Goal: Information Seeking & Learning: Learn about a topic

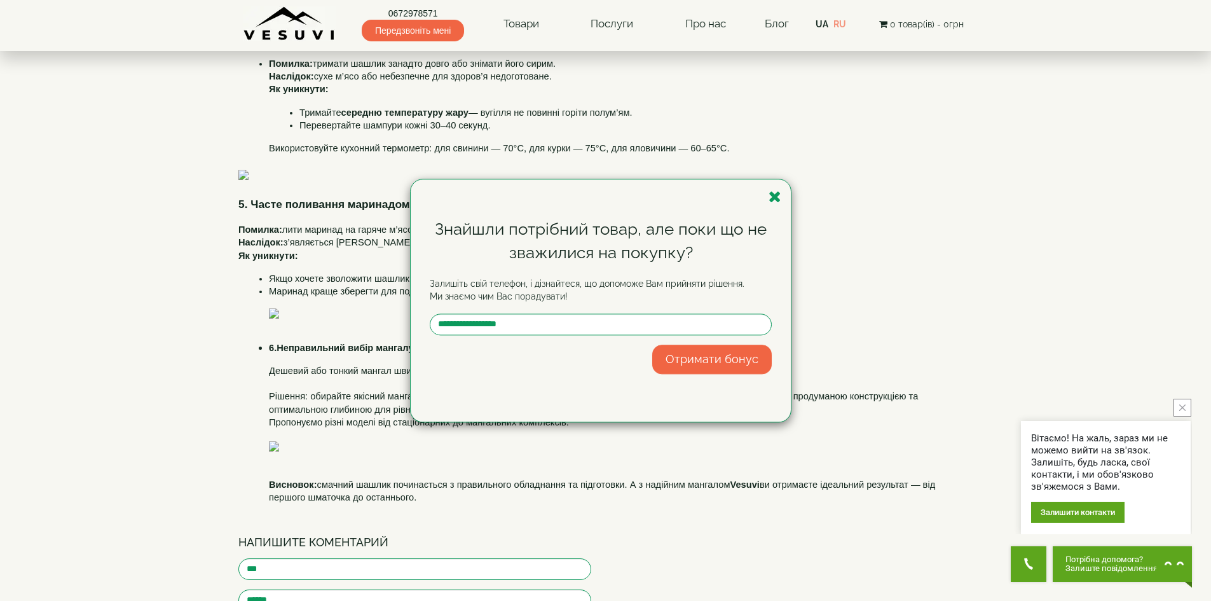
click at [773, 192] on icon "button" at bounding box center [774, 197] width 13 height 16
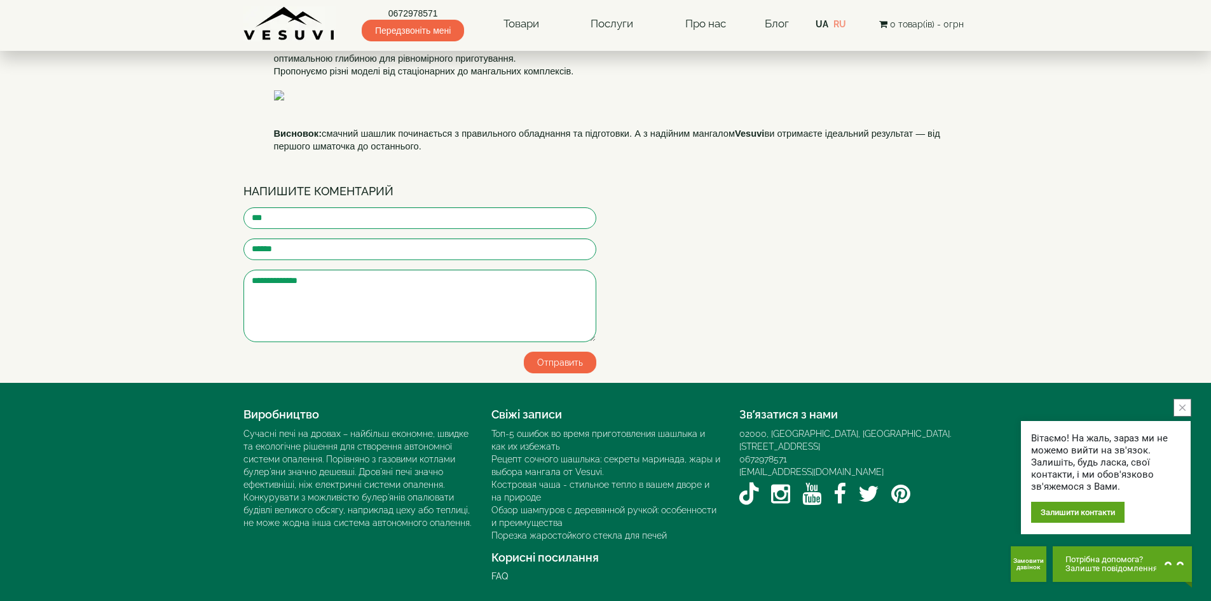
scroll to position [1017, 0]
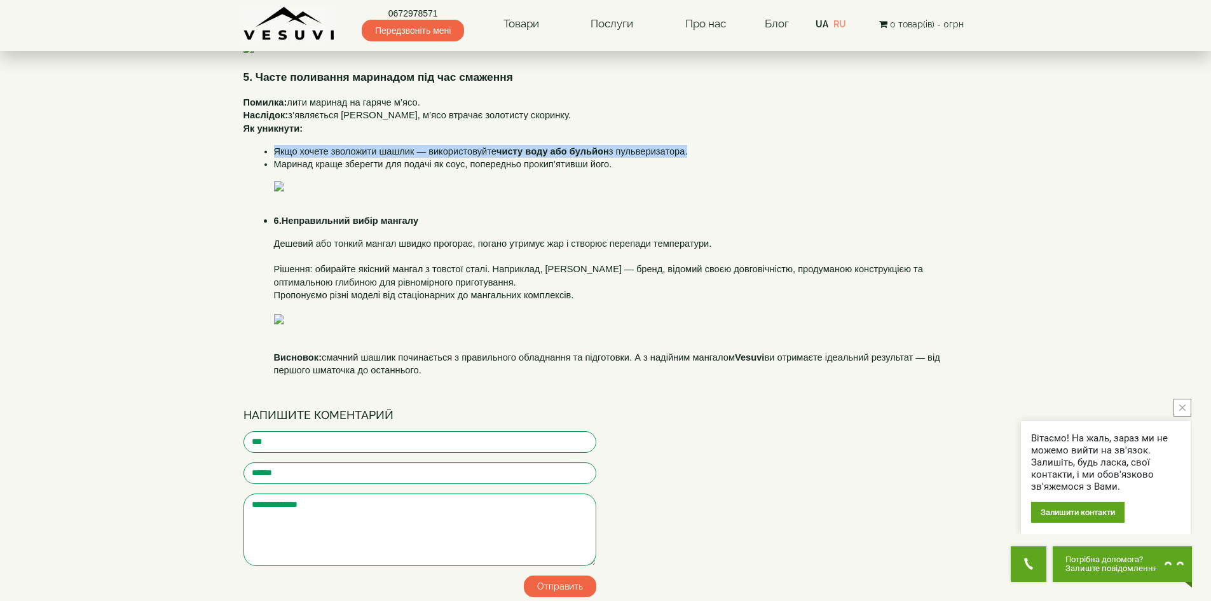
scroll to position [572, 0]
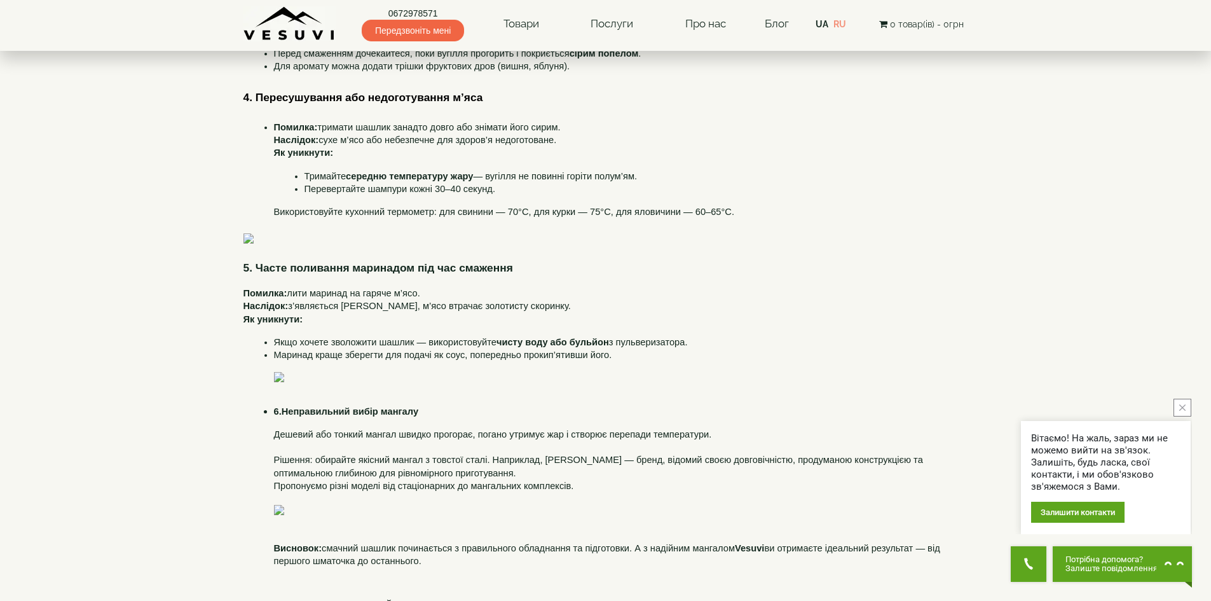
click at [451, 10] on span "запах диму «забиває» аромат м’яса, утворюється кіптява." at bounding box center [414, 4] width 252 height 10
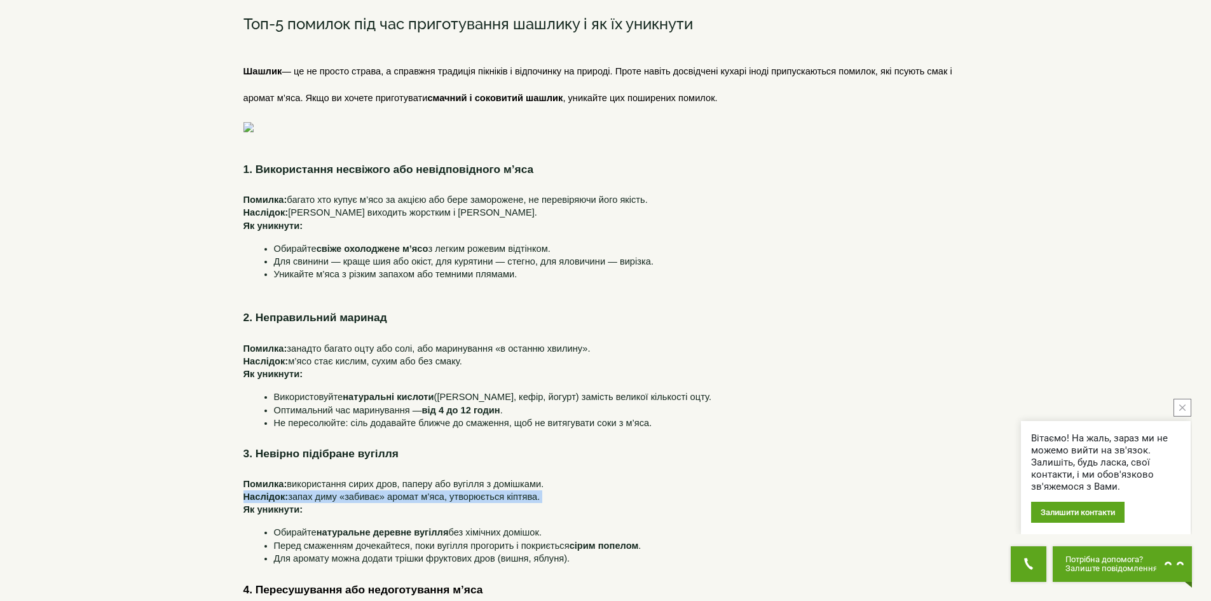
scroll to position [0, 0]
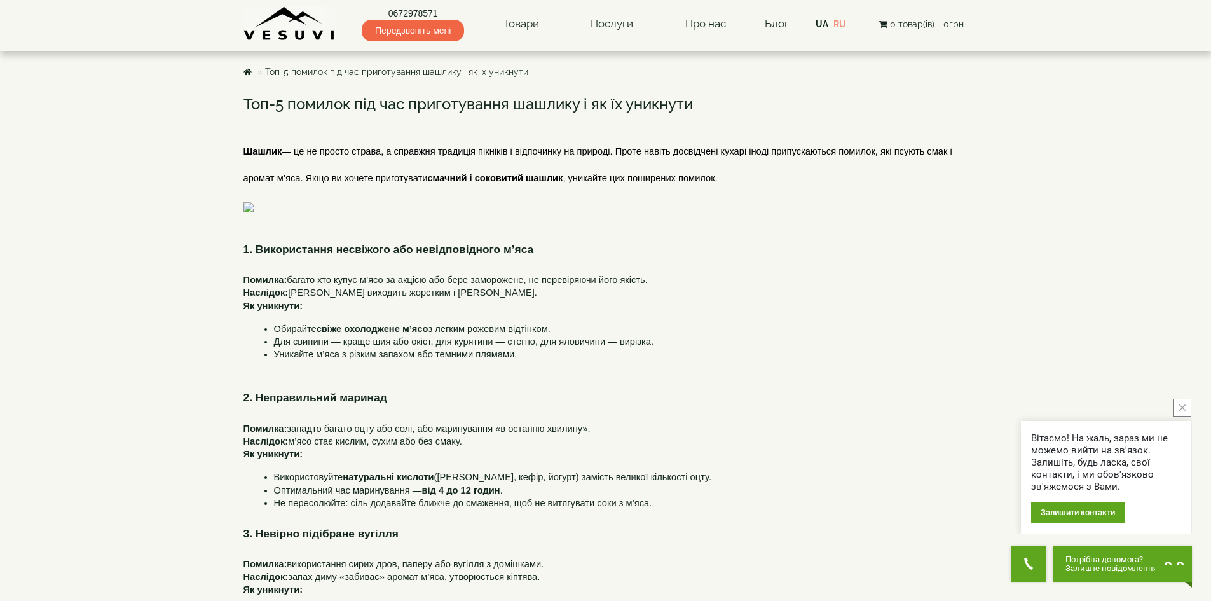
click at [458, 147] on span "— це не просто страва, а справжня традиція пікніків і відпочинку на природі. Пр…" at bounding box center [598, 164] width 711 height 36
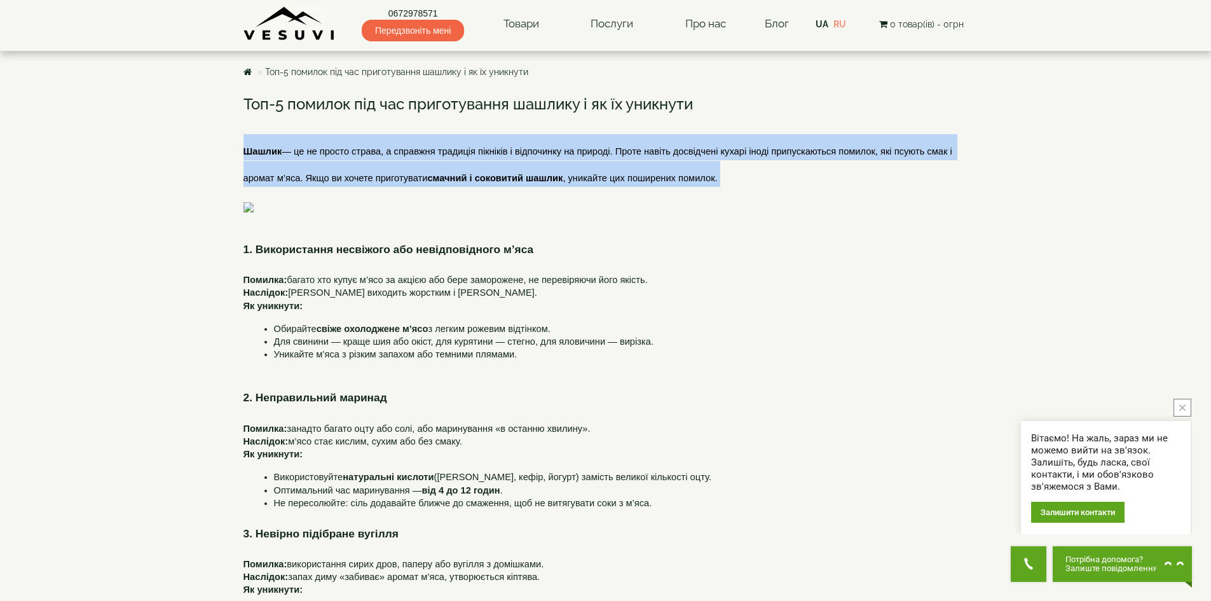
click at [458, 147] on span "— це не просто страва, а справжня традиція пікніків і відпочинку на природі. Пр…" at bounding box center [598, 164] width 711 height 36
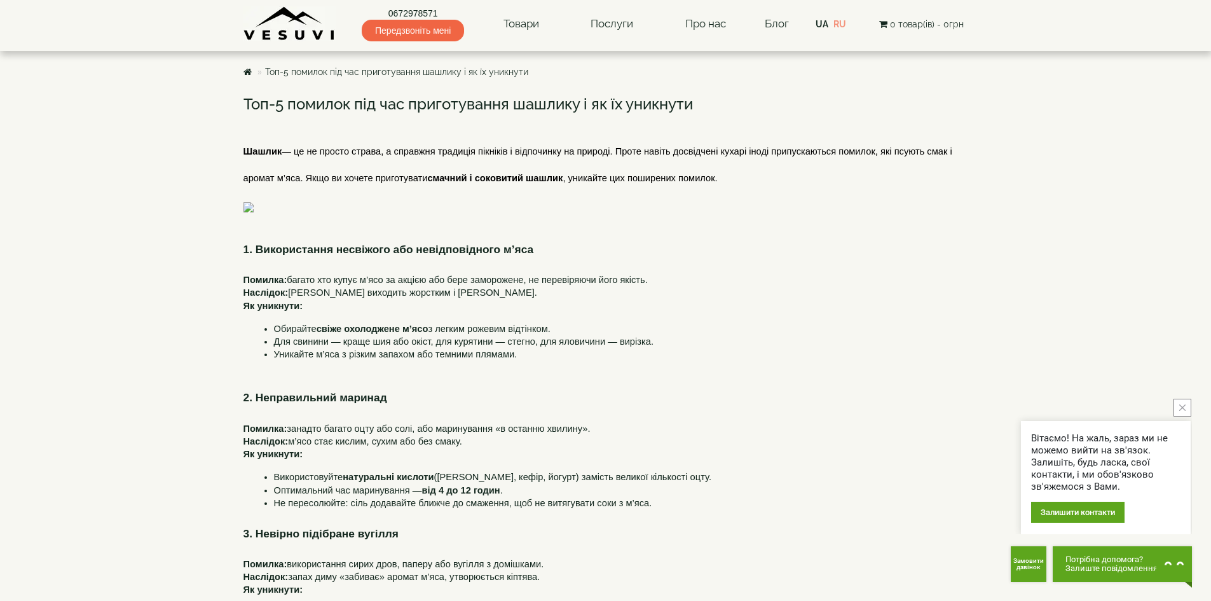
click at [497, 99] on h3 "Топ-5 помилок під час приготування шашлику і як їх уникнути" at bounding box center [605, 104] width 725 height 17
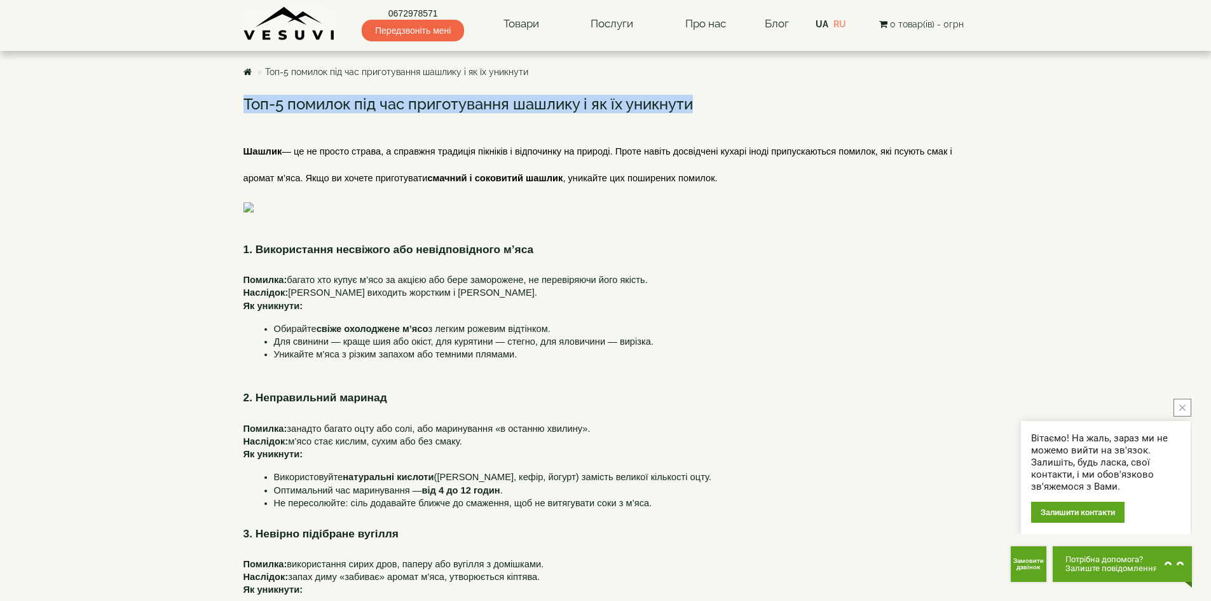
click at [497, 99] on h3 "Топ-5 помилок під час приготування шашлику і як їх уникнути" at bounding box center [605, 104] width 725 height 17
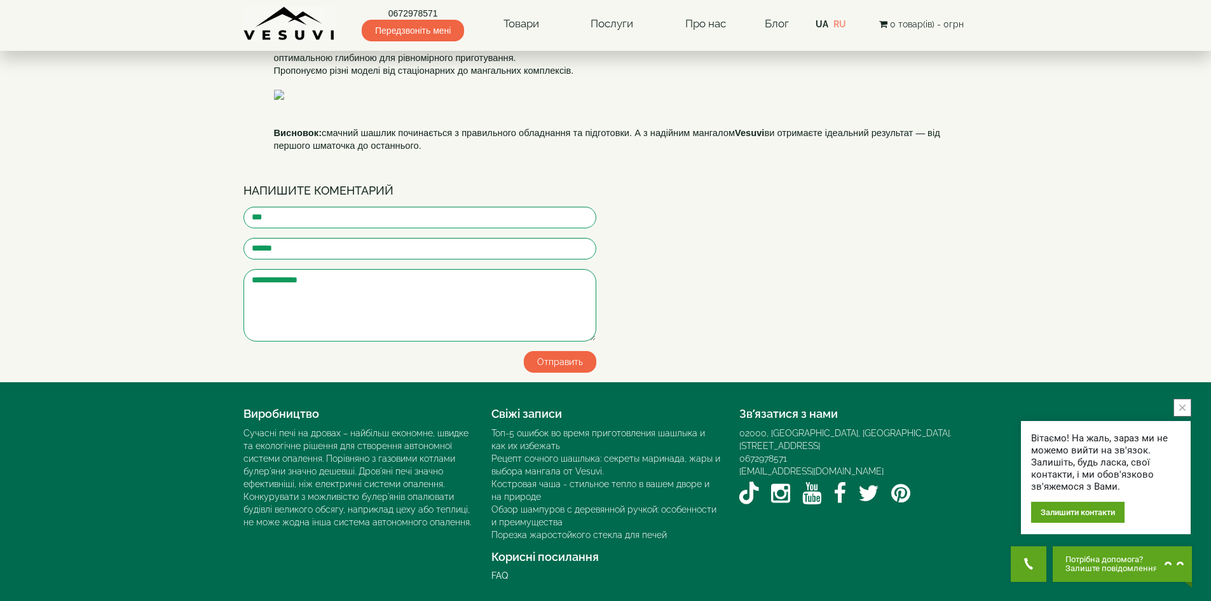
scroll to position [1734, 0]
click at [756, 132] on span "Vesuvi" at bounding box center [749, 133] width 29 height 10
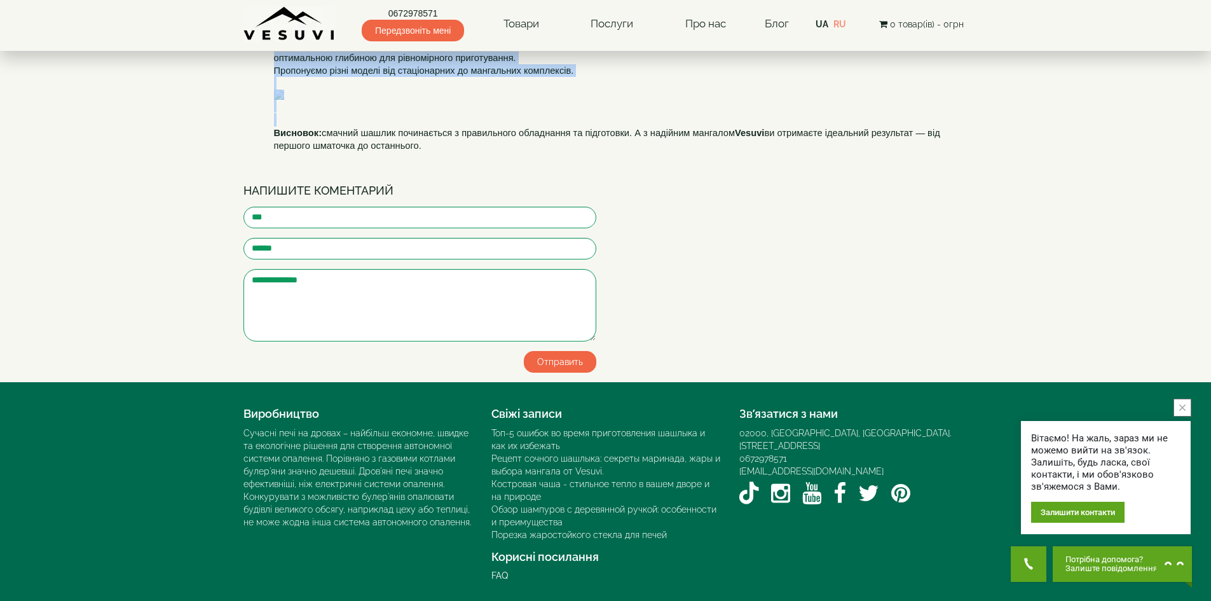
click at [756, 132] on span "Vesuvi" at bounding box center [749, 133] width 29 height 10
click at [611, 132] on span "смачний шашлик починається з правильного обладнання та підготовки. А з надійним…" at bounding box center [528, 133] width 413 height 10
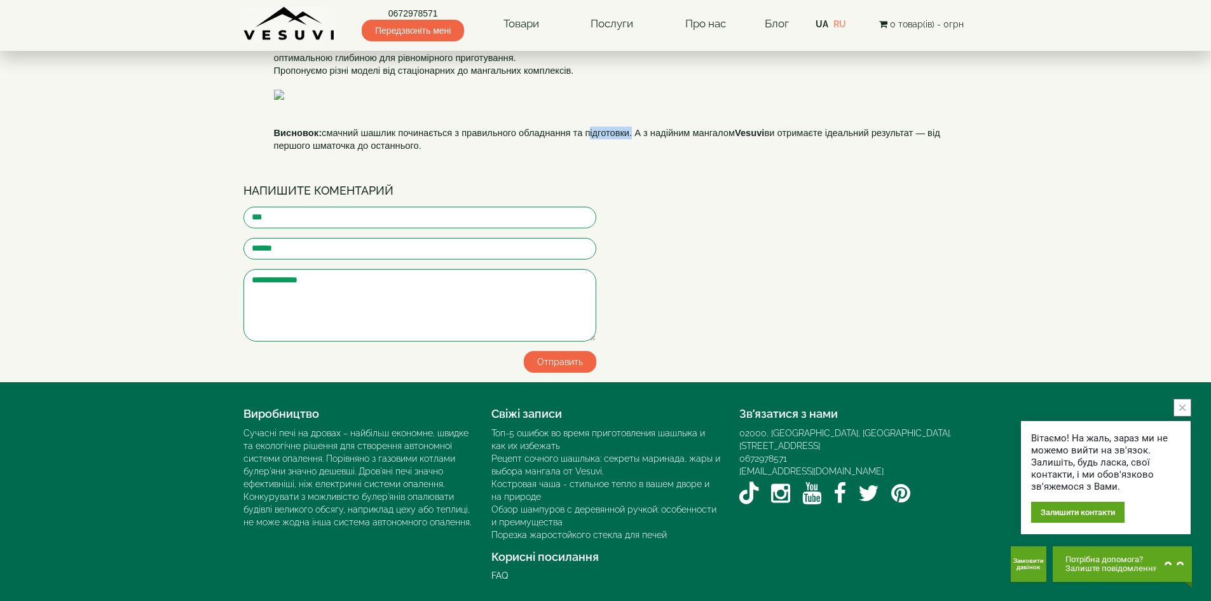
click at [611, 132] on span "смачний шашлик починається з правильного обладнання та підготовки. А з надійним…" at bounding box center [528, 133] width 413 height 10
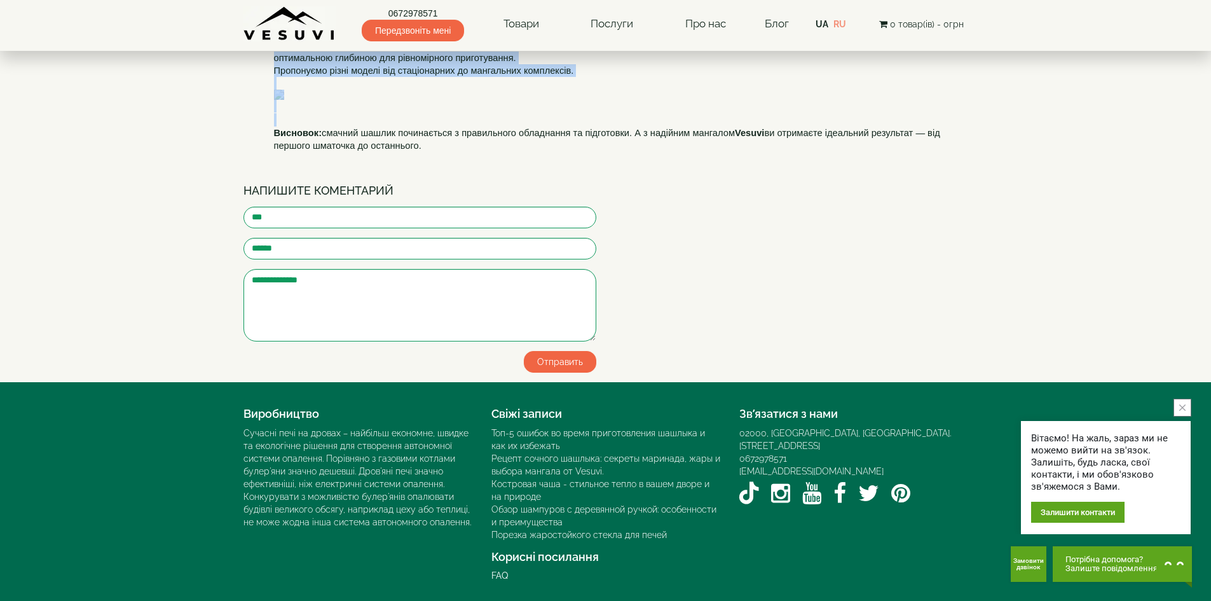
click at [611, 132] on span "смачний шашлик починається з правильного обладнання та підготовки. А з надійним…" at bounding box center [528, 133] width 413 height 10
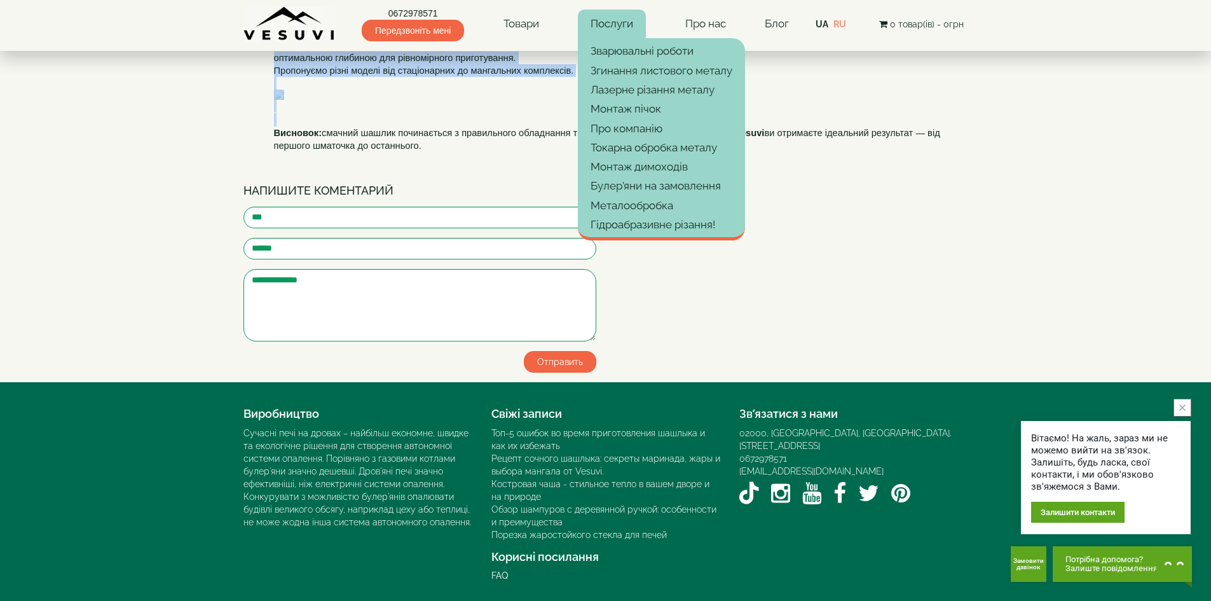
click at [604, 23] on link "Послуги" at bounding box center [612, 24] width 68 height 29
click at [477, 140] on p "Висновок: смачний шашлик починається з правильного обладнання та підготовки. А …" at bounding box center [621, 138] width 694 height 25
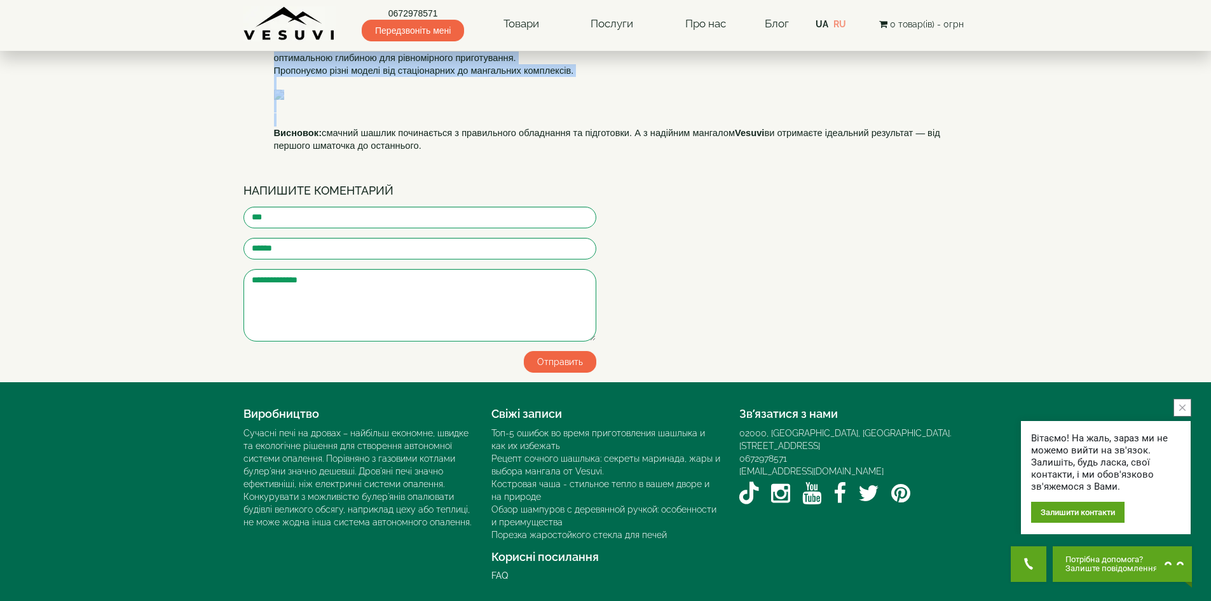
click at [477, 140] on p "Висновок: смачний шашлик починається з правильного обладнання та підготовки. А …" at bounding box center [621, 138] width 694 height 25
